Goal: Task Accomplishment & Management: Manage account settings

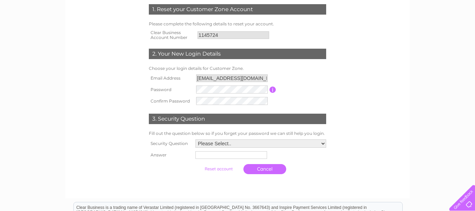
scroll to position [105, 0]
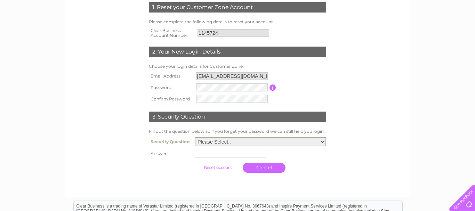
click at [382, 115] on form "1. Reset your Customer Zone Account Please complete the following details to re…" at bounding box center [237, 89] width 331 height 202
drag, startPoint x: 198, startPoint y: 154, endPoint x: 332, endPoint y: 174, distance: 136.2
click at [242, 157] on input "text" at bounding box center [231, 153] width 72 height 8
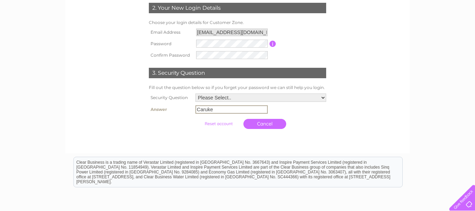
scroll to position [158, 0]
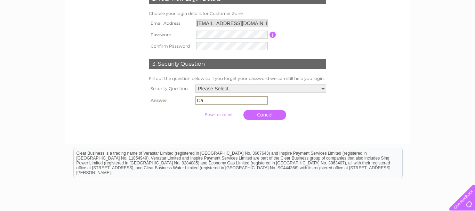
type input "C"
click at [195, 84] on select "Please Select.. In what town or city was your first job? In what town or city d…" at bounding box center [260, 88] width 131 height 9
select select "1"
click option "In what town or city was your first job?" at bounding box center [0, 0] width 0 height 0
click at [196, 102] on input "text" at bounding box center [231, 100] width 72 height 8
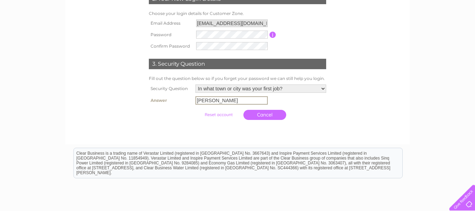
type input "Carluke"
click at [218, 114] on input "submit" at bounding box center [218, 114] width 43 height 10
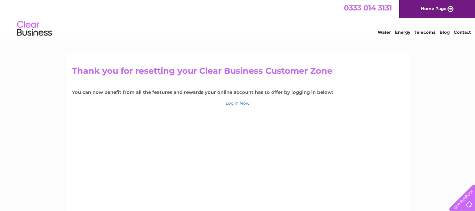
click at [236, 103] on link "Log in Now" at bounding box center [237, 102] width 24 height 5
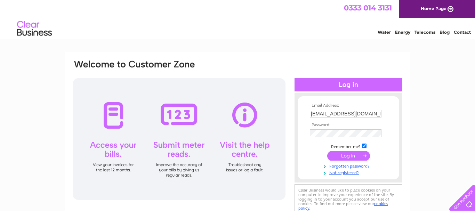
click at [363, 155] on input "submit" at bounding box center [348, 156] width 43 height 10
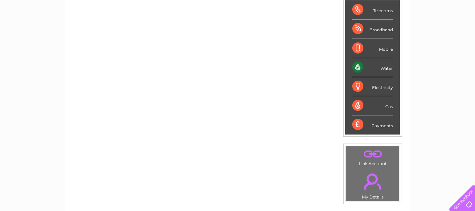
scroll to position [115, 0]
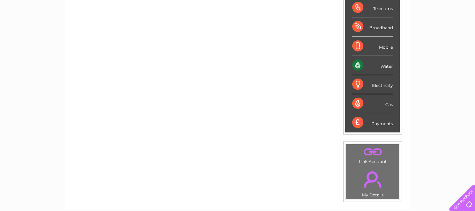
click at [355, 63] on div "Water" at bounding box center [372, 65] width 41 height 19
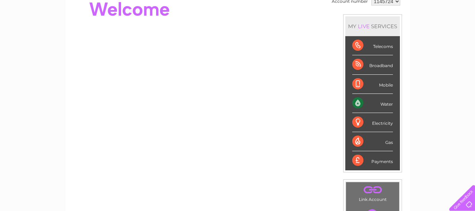
scroll to position [74, 0]
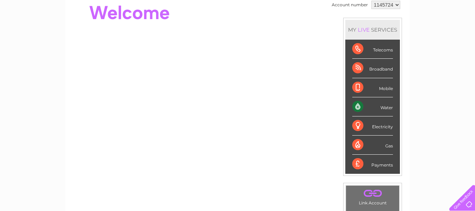
drag, startPoint x: 472, startPoint y: 0, endPoint x: 473, endPoint y: 4, distance: 4.2
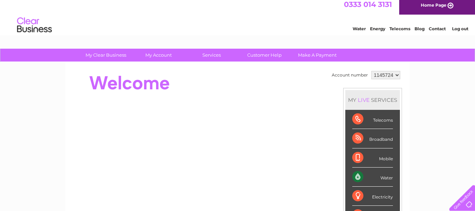
scroll to position [0, 0]
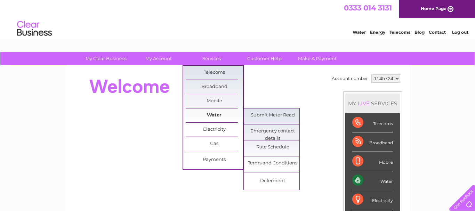
click at [212, 114] on link "Water" at bounding box center [214, 115] width 57 height 14
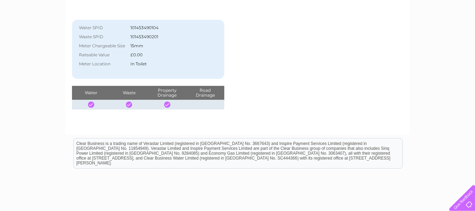
scroll to position [126, 0]
click at [90, 103] on div at bounding box center [91, 104] width 6 height 6
click at [90, 104] on div at bounding box center [91, 104] width 6 height 6
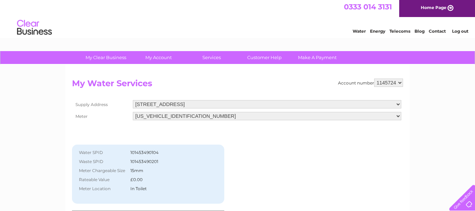
scroll to position [0, 0]
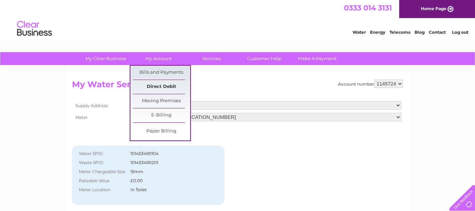
click at [161, 84] on link "Direct Debit" at bounding box center [161, 87] width 57 height 14
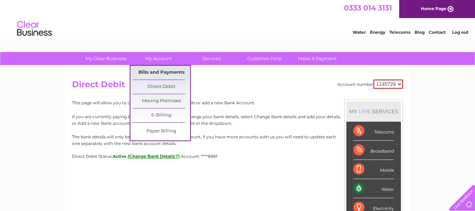
click at [157, 71] on link "Bills and Payments" at bounding box center [161, 73] width 57 height 14
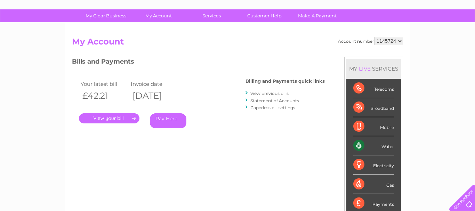
scroll to position [34, 0]
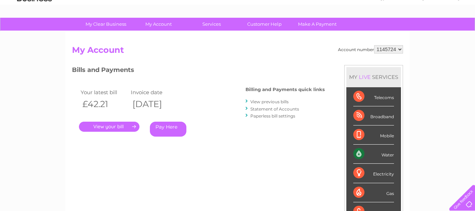
drag, startPoint x: 114, startPoint y: 126, endPoint x: 119, endPoint y: 126, distance: 4.9
click at [116, 126] on link "." at bounding box center [109, 127] width 60 height 10
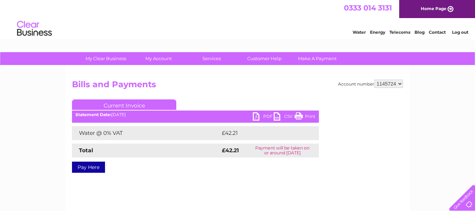
click at [255, 115] on link "PDF" at bounding box center [263, 117] width 21 height 10
